Goal: Transaction & Acquisition: Purchase product/service

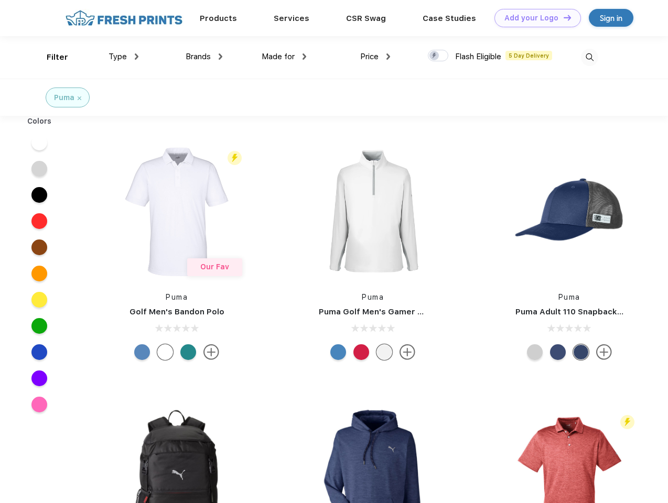
scroll to position [1, 0]
click at [534, 18] on link "Add your Logo Design Tool" at bounding box center [537, 18] width 87 height 18
click at [0, 0] on div "Design Tool" at bounding box center [0, 0] width 0 height 0
click at [563, 17] on link "Add your Logo Design Tool" at bounding box center [537, 18] width 87 height 18
click at [50, 57] on div "Filter" at bounding box center [57, 57] width 21 height 12
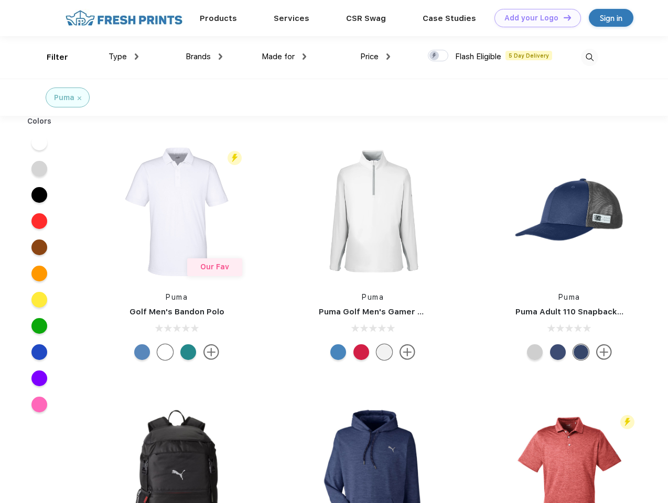
click at [124, 57] on span "Type" at bounding box center [118, 56] width 18 height 9
click at [204, 57] on span "Brands" at bounding box center [198, 56] width 25 height 9
click at [284, 57] on span "Made for" at bounding box center [278, 56] width 33 height 9
click at [375, 57] on span "Price" at bounding box center [369, 56] width 18 height 9
click at [438, 56] on div at bounding box center [438, 56] width 20 height 12
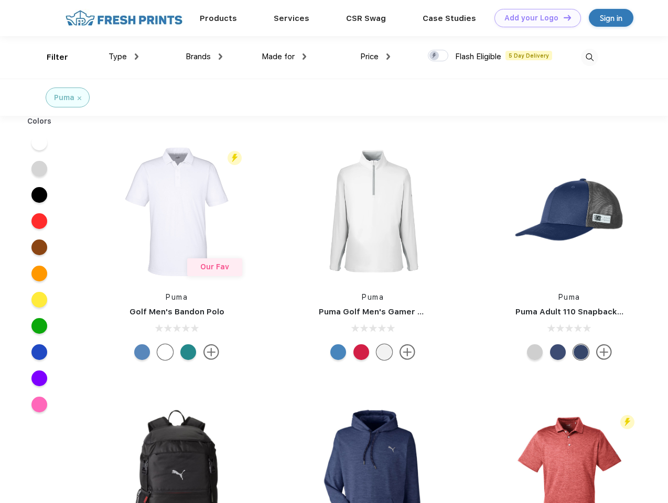
click at [435, 56] on input "checkbox" at bounding box center [431, 52] width 7 height 7
click at [589, 57] on img at bounding box center [589, 57] width 17 height 17
